Goal: Task Accomplishment & Management: Complete application form

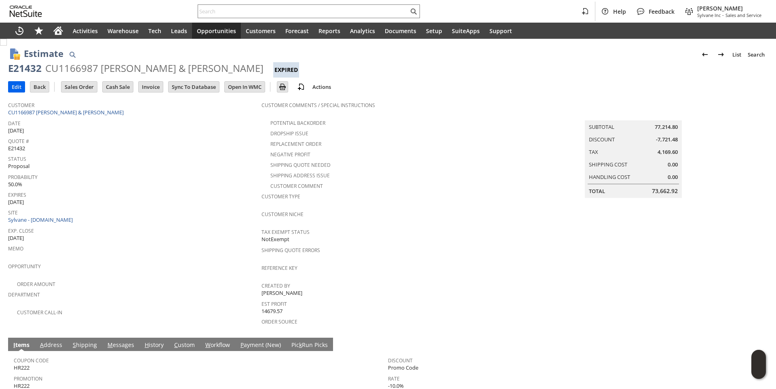
click at [21, 86] on input "Edit" at bounding box center [16, 87] width 16 height 11
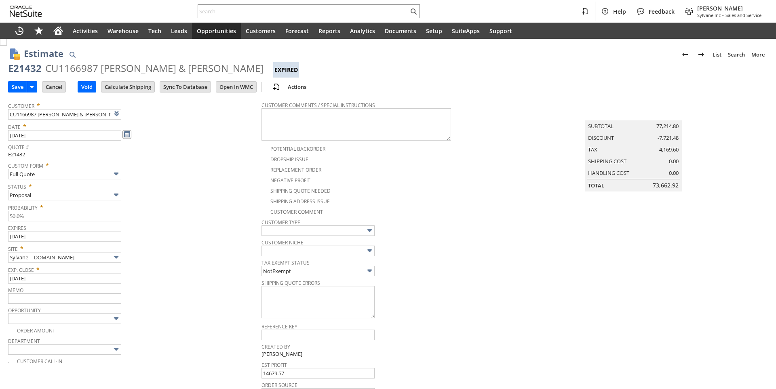
click at [130, 134] on link at bounding box center [126, 134] width 9 height 9
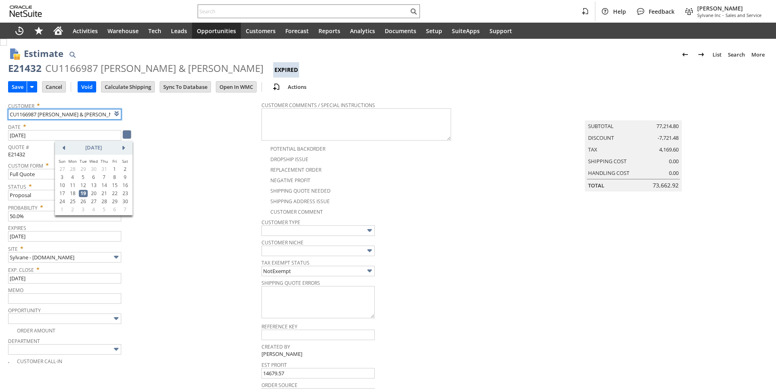
type input "Intelligent Recommendations¹⁰"
click at [124, 146] on link at bounding box center [123, 147] width 9 height 9
click at [124, 147] on link at bounding box center [123, 147] width 9 height 9
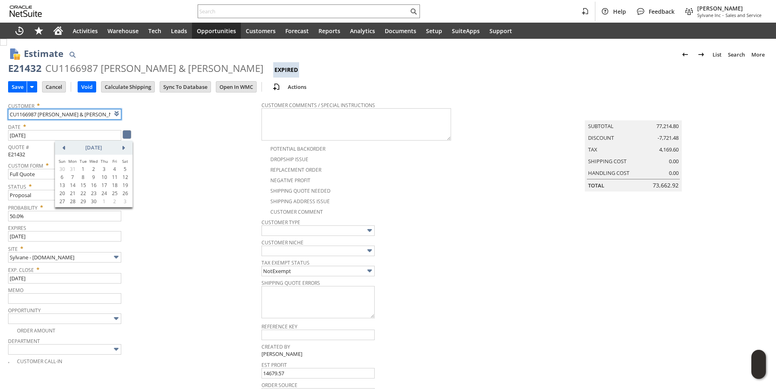
click at [124, 147] on link at bounding box center [123, 147] width 9 height 9
click at [75, 200] on b "25" at bounding box center [73, 201] width 6 height 7
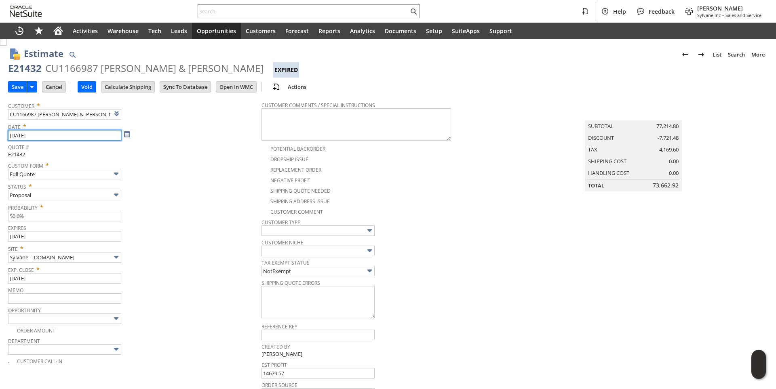
type input "[DATE]"
click at [127, 237] on link at bounding box center [126, 235] width 9 height 9
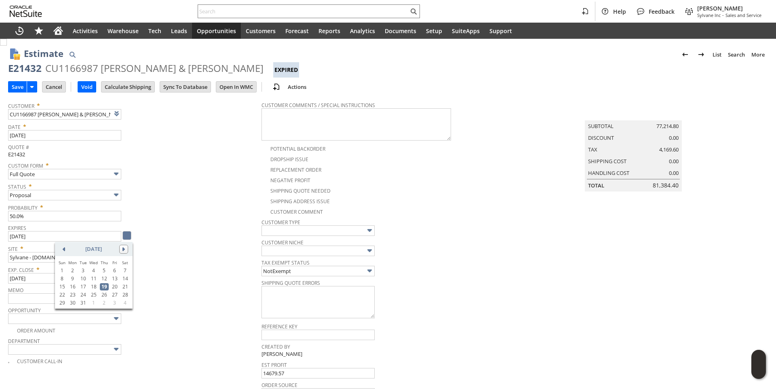
click at [124, 248] on link at bounding box center [123, 249] width 9 height 9
click at [123, 249] on link at bounding box center [123, 249] width 9 height 9
click at [123, 251] on link at bounding box center [123, 249] width 9 height 9
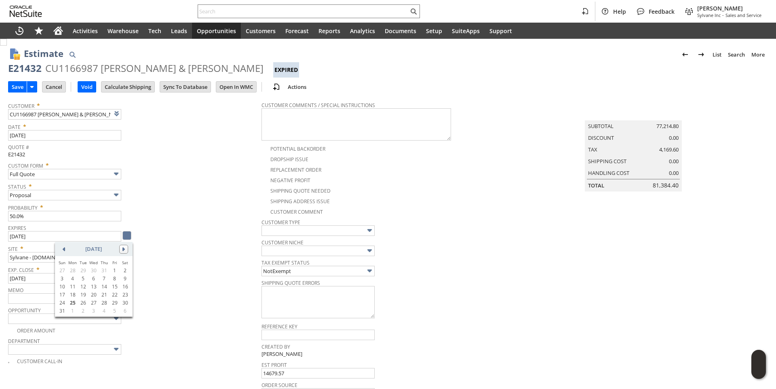
click at [123, 252] on link at bounding box center [123, 249] width 9 height 9
click at [103, 294] on link "25" at bounding box center [104, 294] width 9 height 7
type input "[DATE]"
click at [191, 253] on div "Site * Sylvane - www.sylvane.com" at bounding box center [132, 252] width 249 height 20
click at [124, 279] on link at bounding box center [126, 277] width 9 height 9
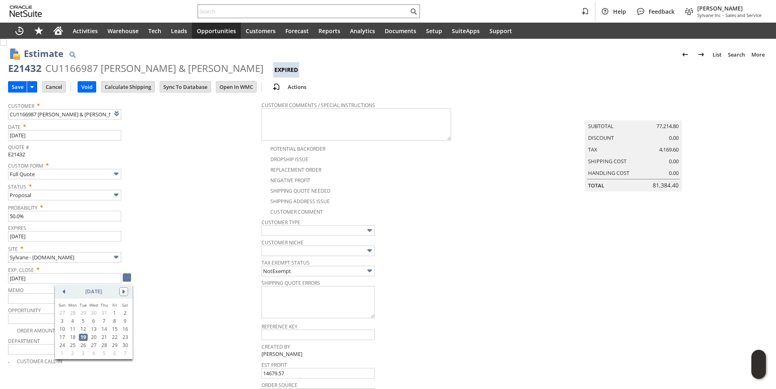
click at [124, 291] on link at bounding box center [123, 291] width 9 height 9
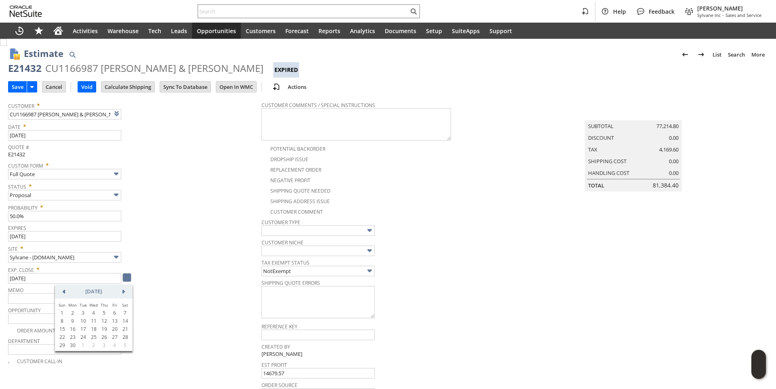
click at [124, 291] on link at bounding box center [123, 291] width 9 height 9
click at [124, 292] on link at bounding box center [123, 291] width 9 height 9
click at [64, 293] on link at bounding box center [63, 291] width 9 height 9
click at [71, 312] on link "1" at bounding box center [72, 312] width 9 height 7
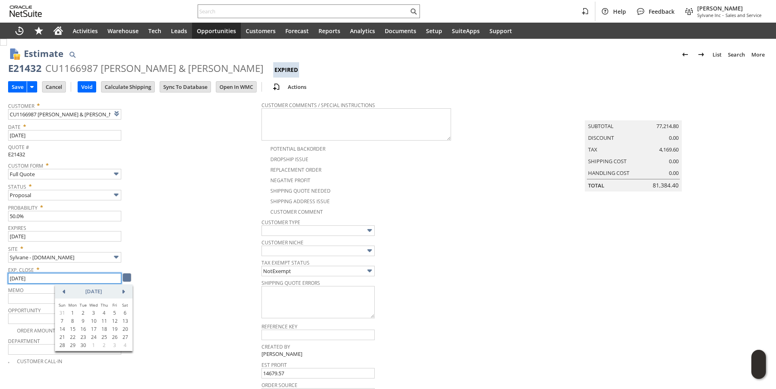
type input "[DATE]"
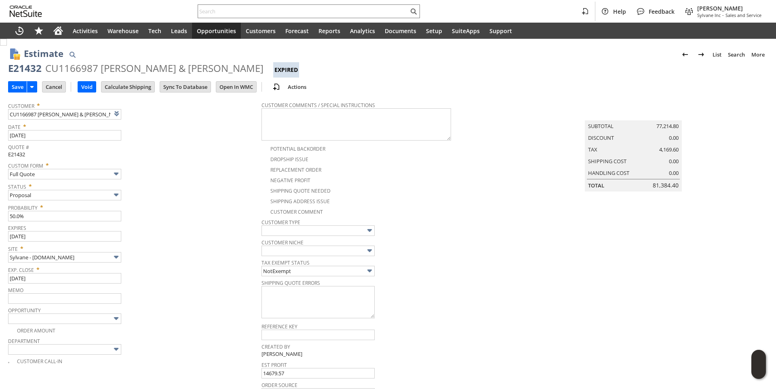
click at [202, 228] on span "Expires" at bounding box center [132, 226] width 249 height 9
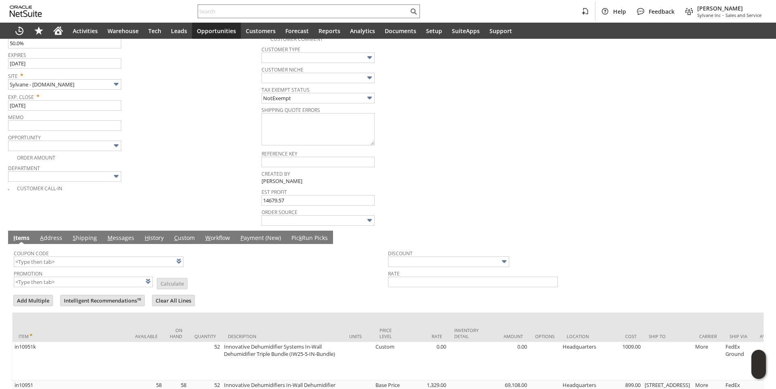
scroll to position [242, 0]
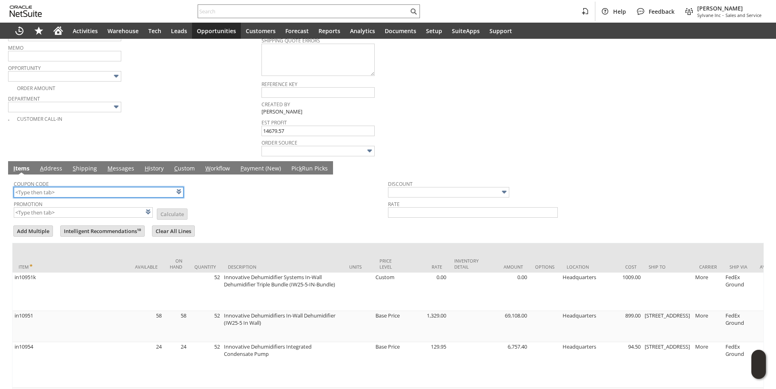
click at [66, 192] on input "text" at bounding box center [99, 192] width 170 height 11
click at [304, 203] on td "Promotion List Calculate" at bounding box center [201, 208] width 374 height 20
type input "HR285"
type input "Promo Code"
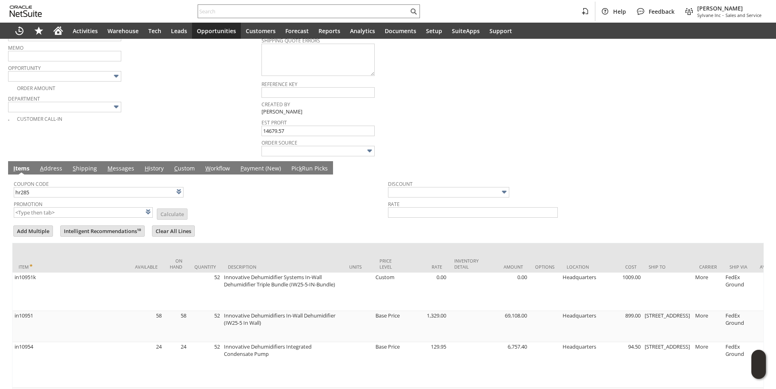
type input "-10.0%"
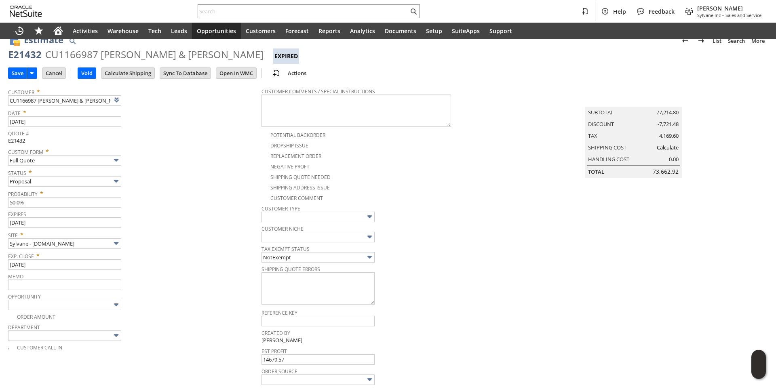
scroll to position [0, 0]
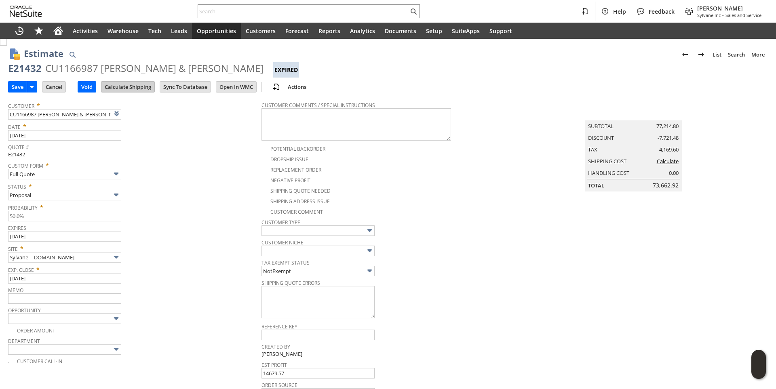
click at [130, 85] on input "Calculate Shipping" at bounding box center [127, 87] width 53 height 11
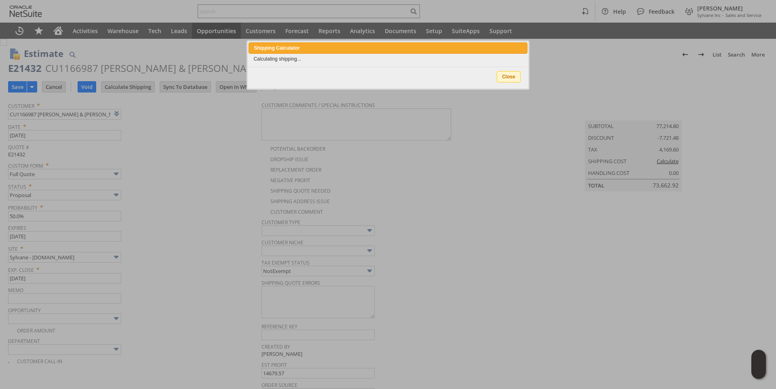
type input "Add"
type input "Copy Previous"
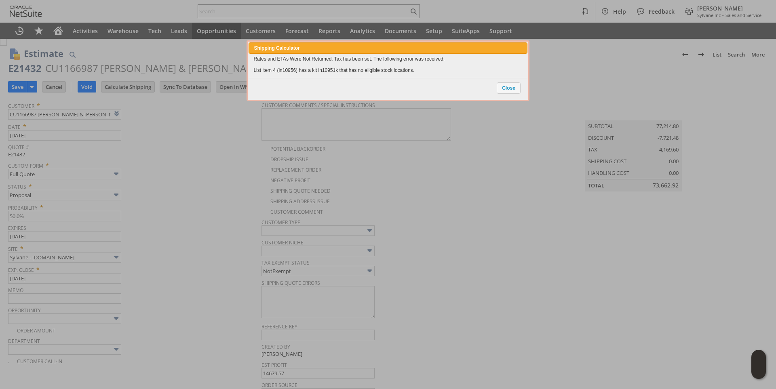
scroll to position [348, 0]
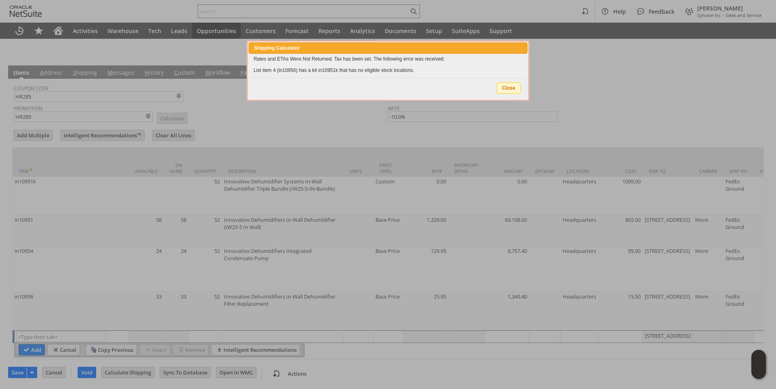
click at [503, 87] on span "Close" at bounding box center [508, 88] width 23 height 11
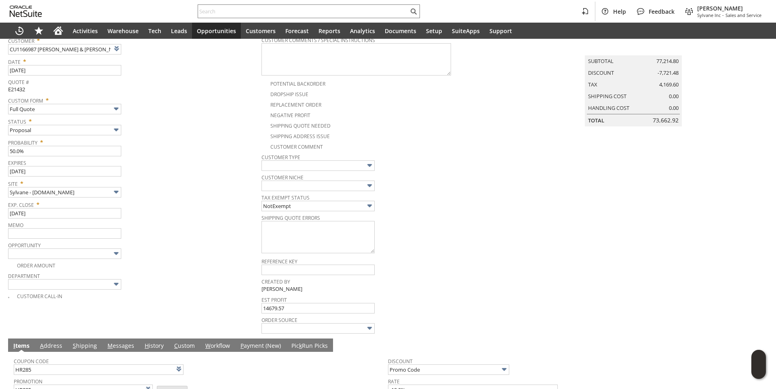
scroll to position [0, 0]
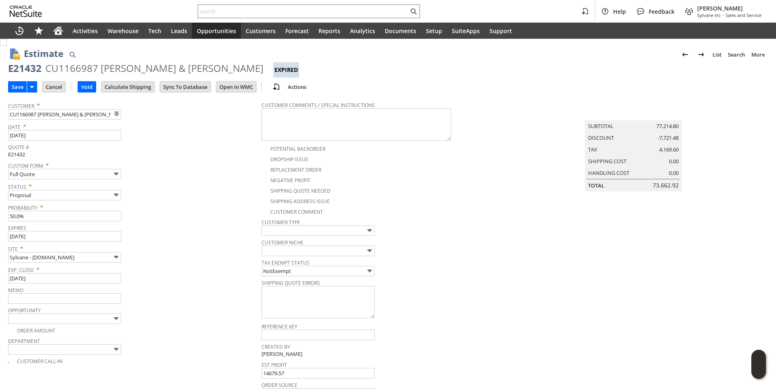
click at [21, 70] on div "E21432" at bounding box center [25, 68] width 34 height 13
copy div "E21432"
click at [15, 85] on input "Save" at bounding box center [17, 87] width 18 height 11
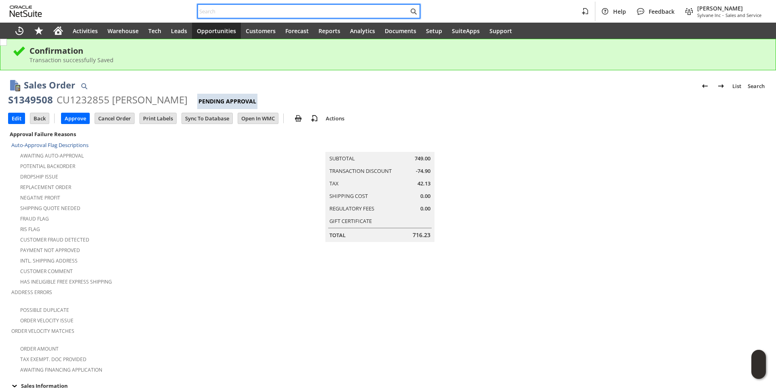
click at [212, 11] on input "text" at bounding box center [303, 11] width 210 height 10
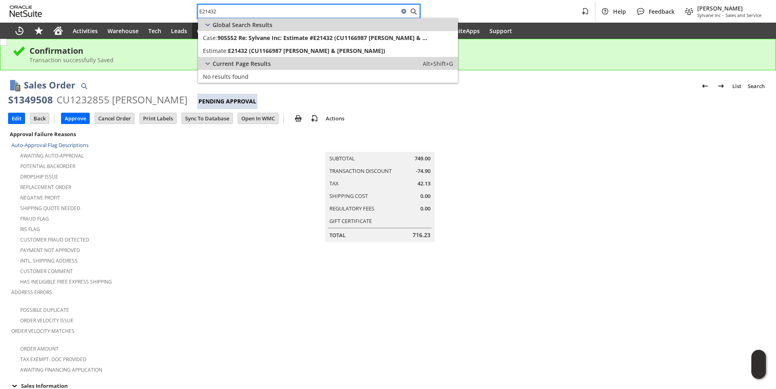
type input "E21432"
click at [229, 44] on link "Estimate: E21432 (CU1166987 Hoffman & Hoffman) Edit" at bounding box center [328, 50] width 260 height 13
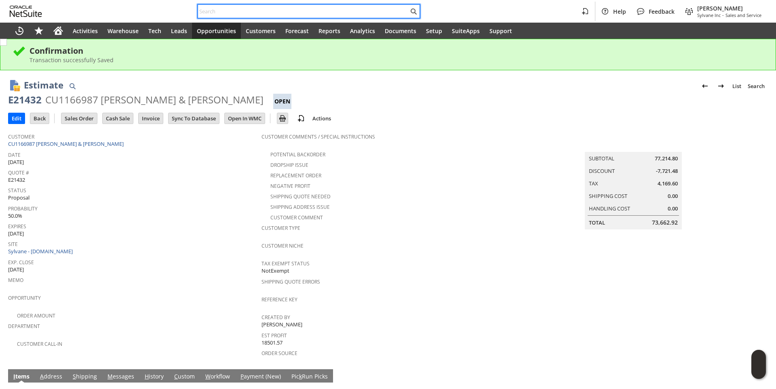
click at [220, 13] on input "text" at bounding box center [303, 11] width 210 height 10
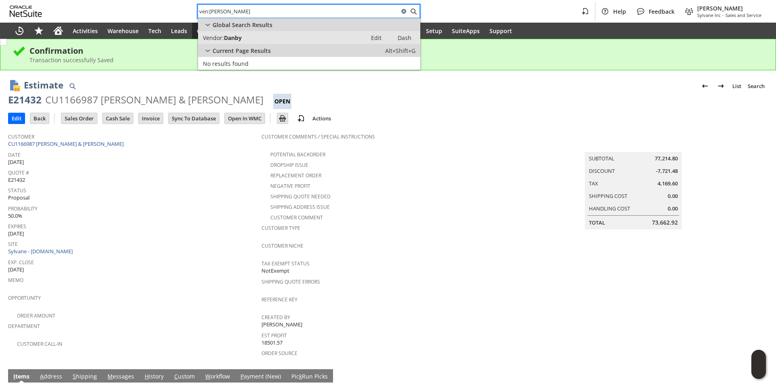
type input "ven:danby"
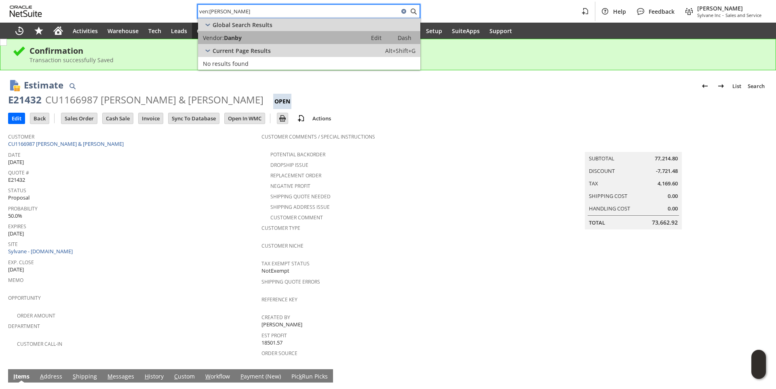
click at [251, 37] on div "Vendor: Danby" at bounding box center [282, 38] width 159 height 8
